Goal: Task Accomplishment & Management: Use online tool/utility

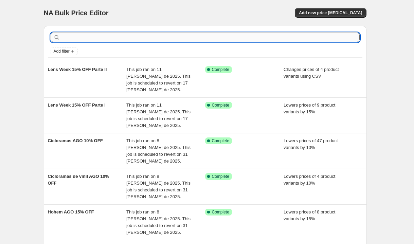
click at [116, 38] on input "text" at bounding box center [210, 38] width 298 height 10
type input "smal"
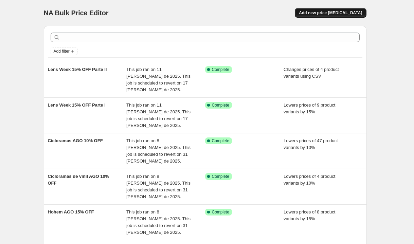
click at [328, 9] on button "Add new price [MEDICAL_DATA]" at bounding box center [330, 13] width 71 height 10
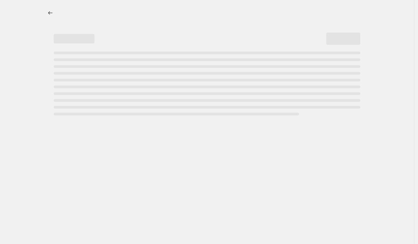
select select "percentage"
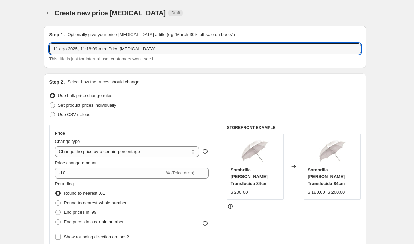
drag, startPoint x: 157, startPoint y: 50, endPoint x: 20, endPoint y: 42, distance: 137.7
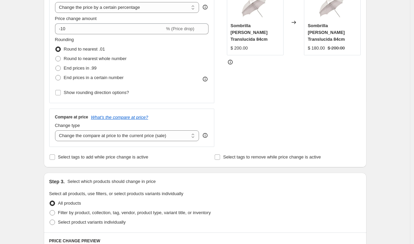
scroll to position [153, 0]
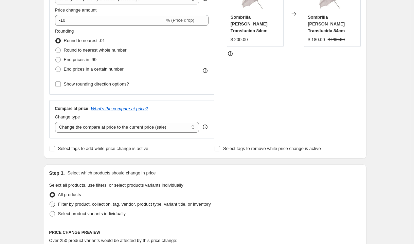
type input "Smallrig 10% off - Agosto"
click at [55, 202] on span at bounding box center [52, 204] width 5 height 5
click at [50, 202] on input "Filter by product, collection, tag, vendor, product type, variant title, or inv…" at bounding box center [50, 202] width 0 height 0
radio input "true"
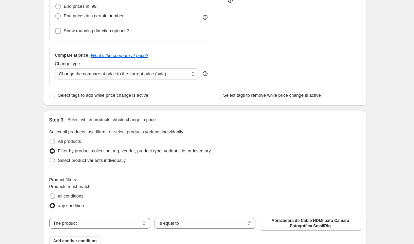
scroll to position [213, 0]
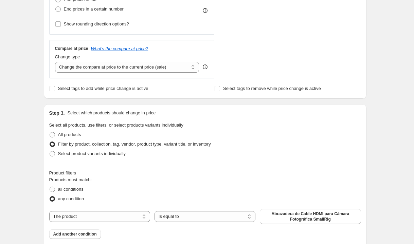
drag, startPoint x: 58, startPoint y: 188, endPoint x: 97, endPoint y: 190, distance: 39.1
click at [58, 188] on label "all conditions" at bounding box center [66, 190] width 34 height 10
click at [50, 187] on input "all conditions" at bounding box center [50, 187] width 0 height 0
radio input "true"
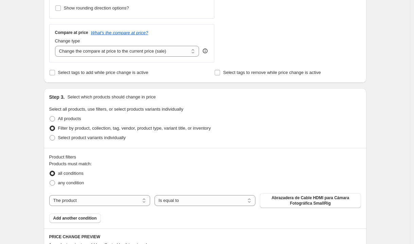
scroll to position [262, 0]
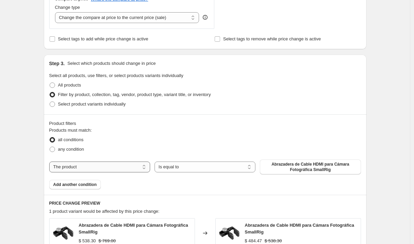
click at [119, 167] on select "The product The product's collection The product's tag The product's vendor The…" at bounding box center [99, 167] width 101 height 11
select select "vendor"
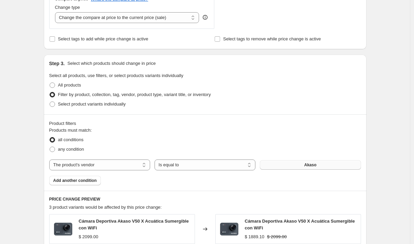
click at [291, 164] on button "Akaso" at bounding box center [310, 165] width 101 height 10
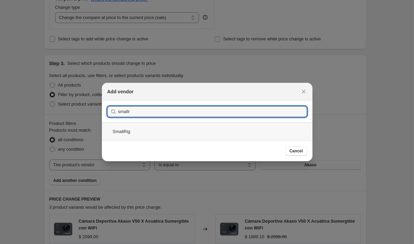
type input "smallr"
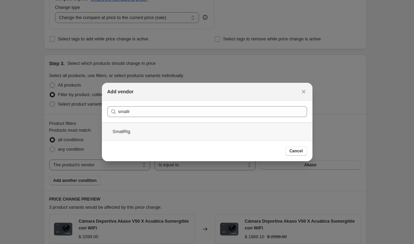
click at [140, 128] on div "SmallRig" at bounding box center [207, 132] width 210 height 18
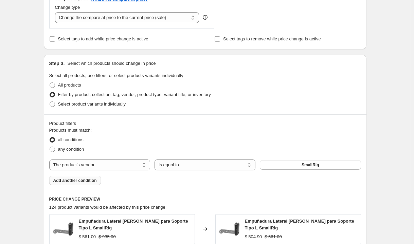
click at [66, 180] on span "Add another condition" at bounding box center [74, 180] width 43 height 5
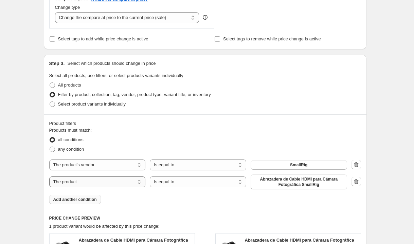
click at [66, 181] on select "The product The product's collection The product's tag The product's vendor The…" at bounding box center [97, 182] width 96 height 11
select select "tag"
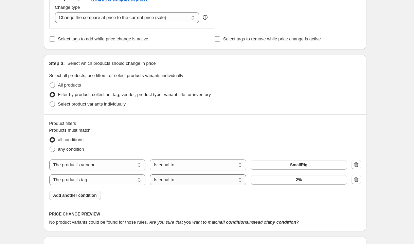
click at [200, 182] on select "Is equal to Is not equal to" at bounding box center [198, 179] width 96 height 11
select select "not_equal"
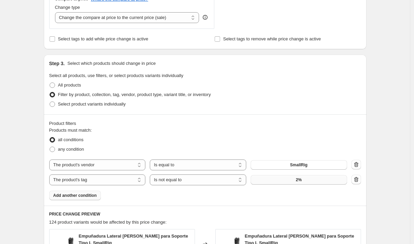
click at [285, 182] on button "2%" at bounding box center [299, 180] width 96 height 10
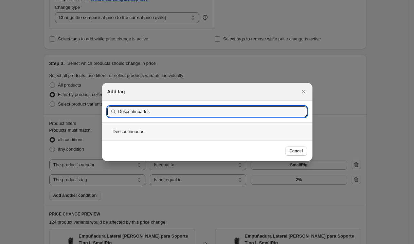
type input "Descontinuados"
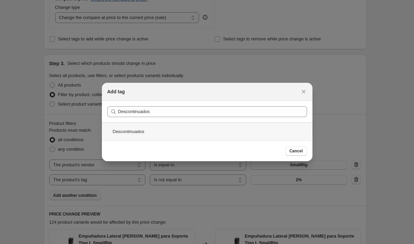
click at [133, 134] on div "Descontinuados" at bounding box center [207, 132] width 210 height 18
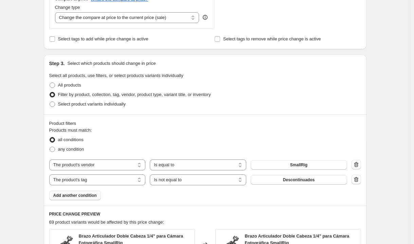
click at [127, 200] on div "Product filters Products must match: all conditions any condition The product T…" at bounding box center [205, 159] width 322 height 91
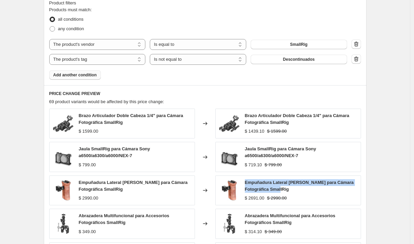
drag, startPoint x: 247, startPoint y: 182, endPoint x: 324, endPoint y: 190, distance: 77.1
click at [324, 190] on div "Empuñadura Lateral de Madera para Cámara Fotográfica SmallRig" at bounding box center [301, 186] width 112 height 14
copy span "Empuñadura Lateral de Madera para Cámara Fotográfica SmallRig"
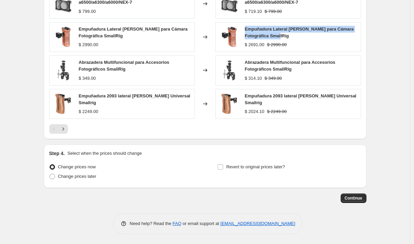
scroll to position [537, 0]
click at [223, 167] on input "Revert to original prices later?" at bounding box center [220, 166] width 5 height 5
checkbox input "true"
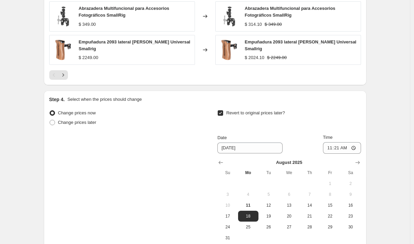
scroll to position [603, 0]
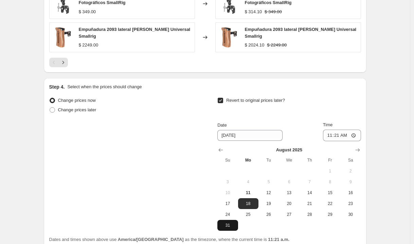
click at [227, 221] on button "31" at bounding box center [227, 225] width 20 height 11
type input "8/31/2025"
click at [336, 136] on input "11:21" at bounding box center [342, 136] width 38 height 12
type input "23:59"
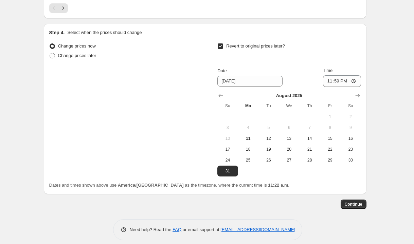
scroll to position [664, 0]
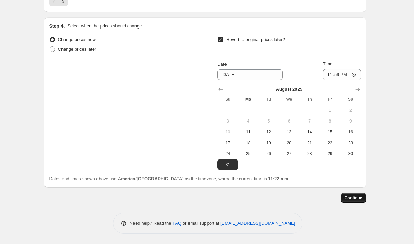
click at [365, 196] on button "Continue" at bounding box center [353, 198] width 26 height 10
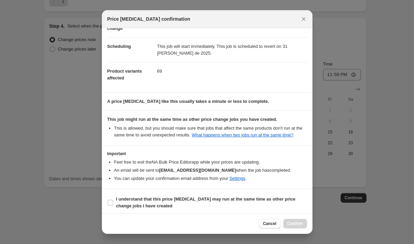
scroll to position [55, 0]
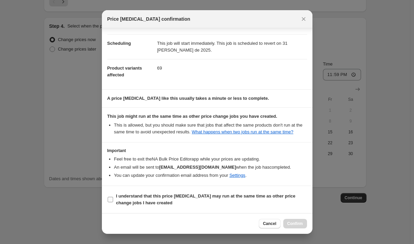
click at [111, 200] on input "I understand that this price change job may run at the same time as other price…" at bounding box center [110, 199] width 5 height 5
checkbox input "true"
click at [296, 225] on span "Confirm" at bounding box center [295, 223] width 16 height 5
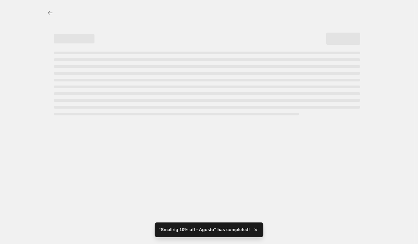
select select "percentage"
select select "vendor"
select select "tag"
select select "not_equal"
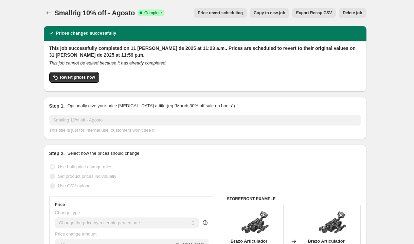
drag, startPoint x: 233, startPoint y: 83, endPoint x: 153, endPoint y: 203, distance: 143.7
click at [95, 81] on button "Revert prices now" at bounding box center [74, 77] width 50 height 11
checkbox input "false"
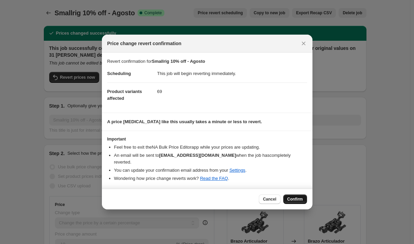
click at [296, 197] on span "Confirm" at bounding box center [295, 199] width 16 height 5
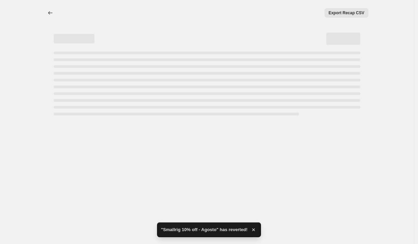
select select "percentage"
select select "vendor"
select select "tag"
select select "not_equal"
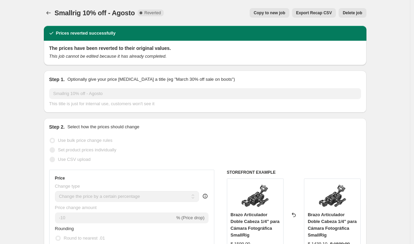
click at [277, 14] on span "Copy to new job" at bounding box center [270, 12] width 32 height 5
select select "percentage"
select select "vendor"
select select "tag"
select select "not_equal"
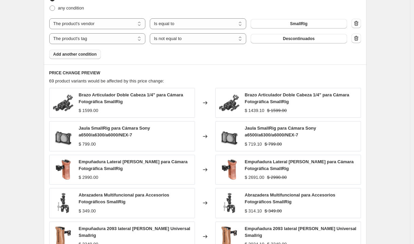
scroll to position [398, 0]
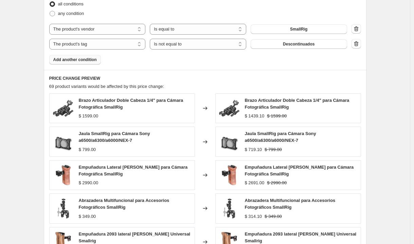
click at [78, 60] on span "Add another condition" at bounding box center [74, 59] width 43 height 5
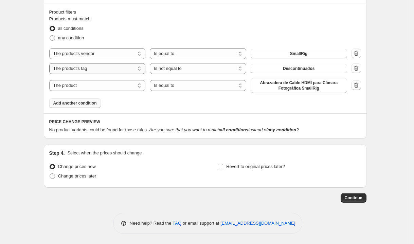
scroll to position [374, 0]
click at [94, 86] on select "The product The product's collection The product's tag The product's vendor The…" at bounding box center [97, 85] width 96 height 11
select select "inventory_quantity"
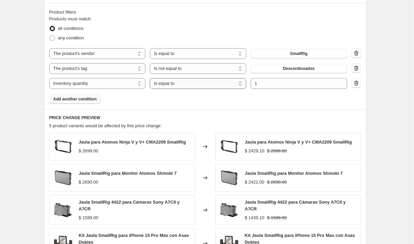
click at [206, 87] on select "Is equal to Is not equal to Is greater than Is less than" at bounding box center [198, 83] width 96 height 11
select select ">"
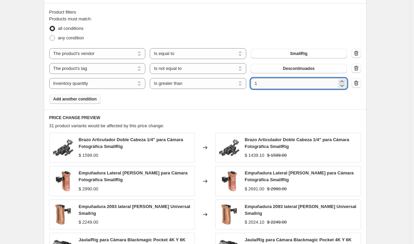
click at [269, 84] on input "1" at bounding box center [294, 83] width 86 height 11
type input "0"
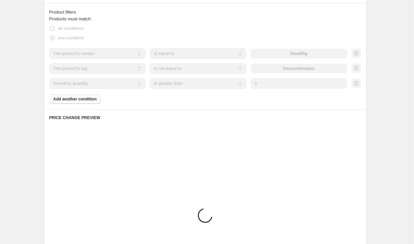
click at [316, 119] on h6 "PRICE CHANGE PREVIEW" at bounding box center [205, 117] width 312 height 5
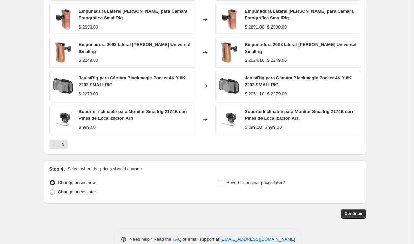
scroll to position [552, 0]
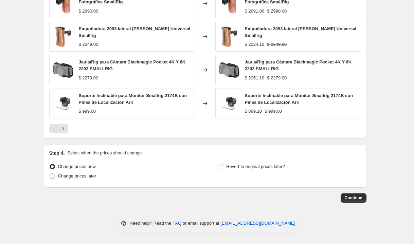
click at [228, 168] on span "Revert to original prices later?" at bounding box center [255, 166] width 59 height 5
click at [223, 168] on input "Revert to original prices later?" at bounding box center [220, 166] width 5 height 5
checkbox input "true"
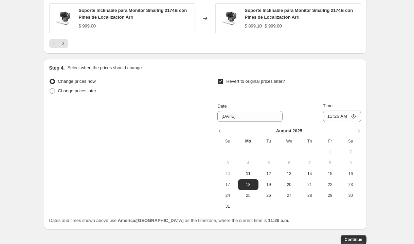
scroll to position [679, 0]
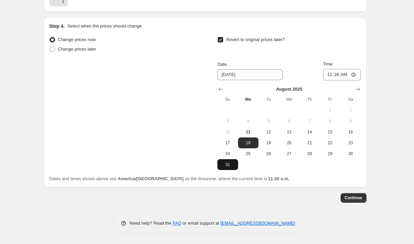
click at [228, 166] on span "31" at bounding box center [227, 164] width 15 height 5
type input "8/31/2025"
click at [333, 74] on input "11:26" at bounding box center [342, 75] width 38 height 12
type input "23:59"
click at [356, 197] on span "Continue" at bounding box center [354, 197] width 18 height 5
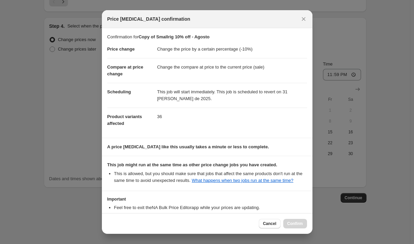
scroll to position [55, 0]
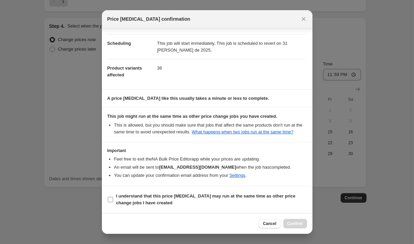
click at [112, 201] on input "I understand that this price change job may run at the same time as other price…" at bounding box center [110, 199] width 5 height 5
checkbox input "true"
click at [289, 223] on span "Confirm" at bounding box center [295, 223] width 16 height 5
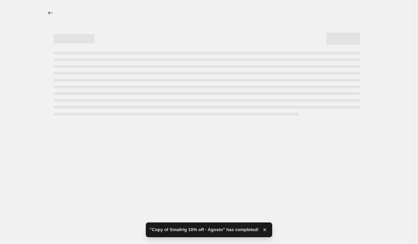
select select "percentage"
select select "vendor"
select select "tag"
select select "not_equal"
select select "inventory_quantity"
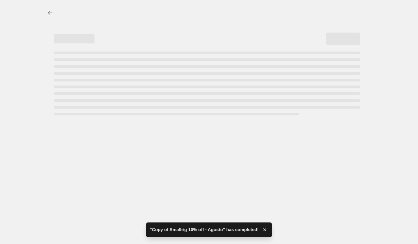
select select ">"
